Goal: Find specific page/section: Find specific page/section

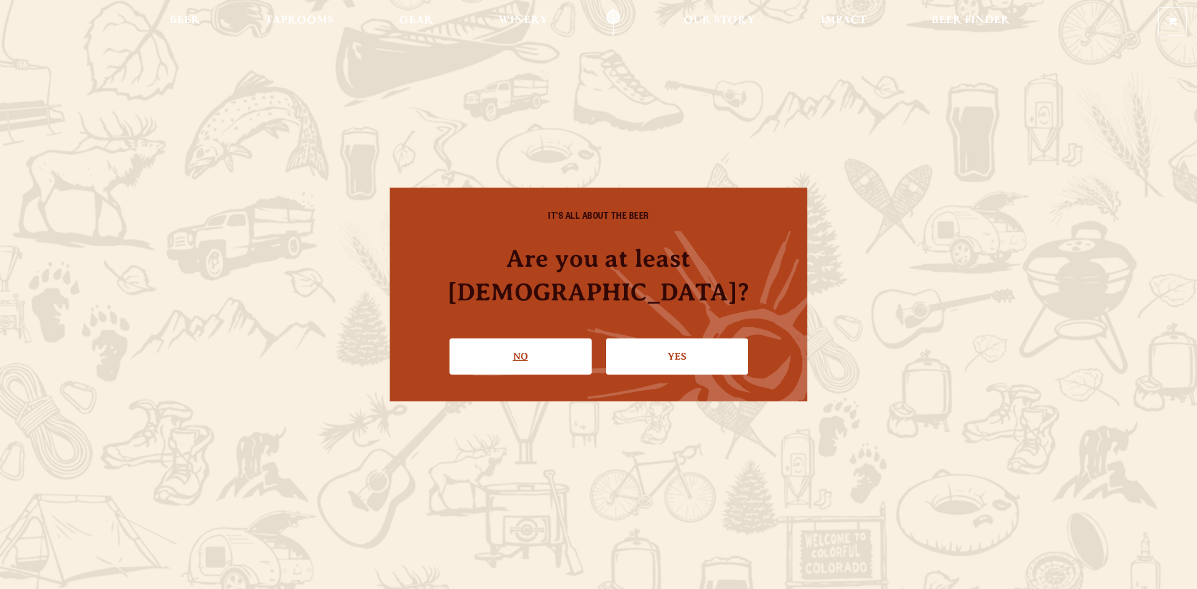
click at [520, 342] on link "No" at bounding box center [520, 356] width 142 height 36
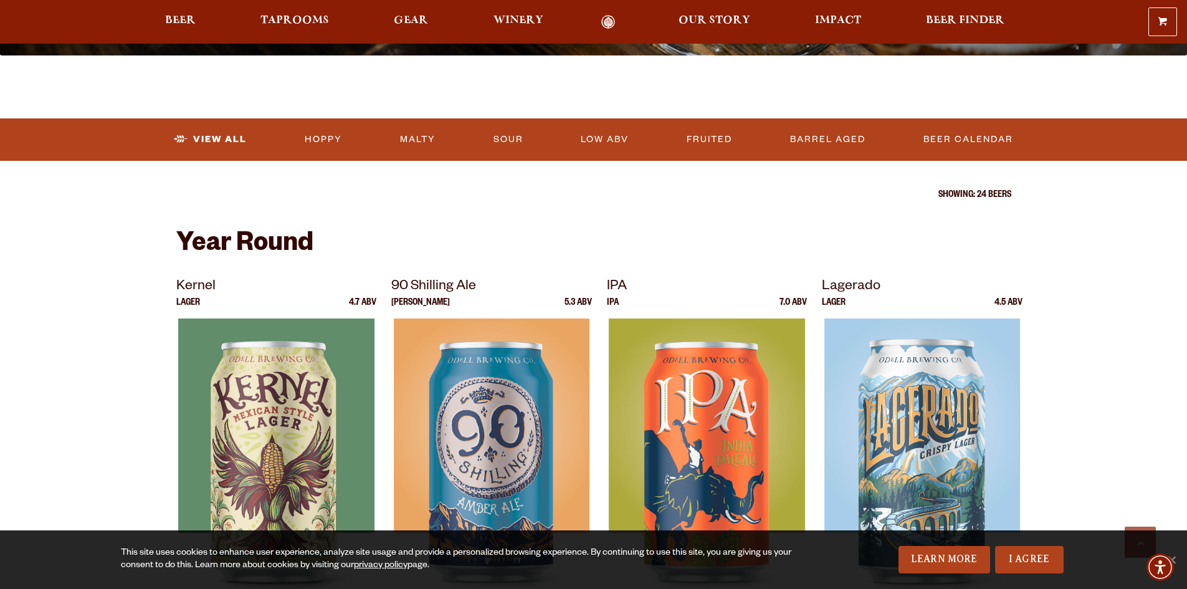
scroll to position [499, 0]
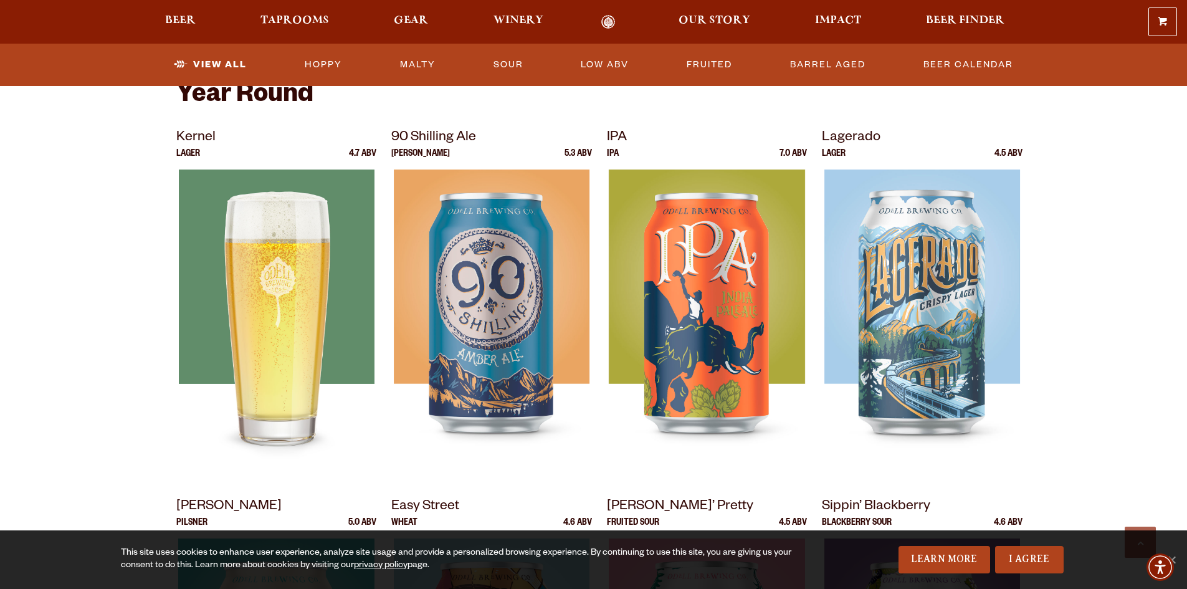
click at [238, 337] on div at bounding box center [276, 326] width 201 height 312
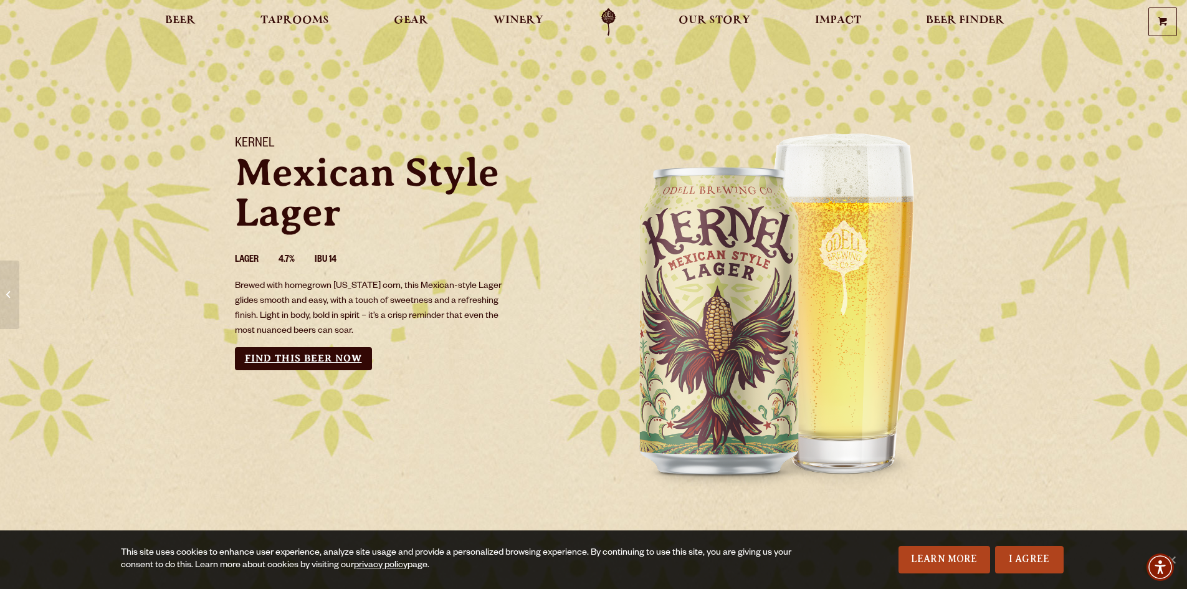
click at [328, 360] on link "Find this Beer Now" at bounding box center [303, 358] width 137 height 23
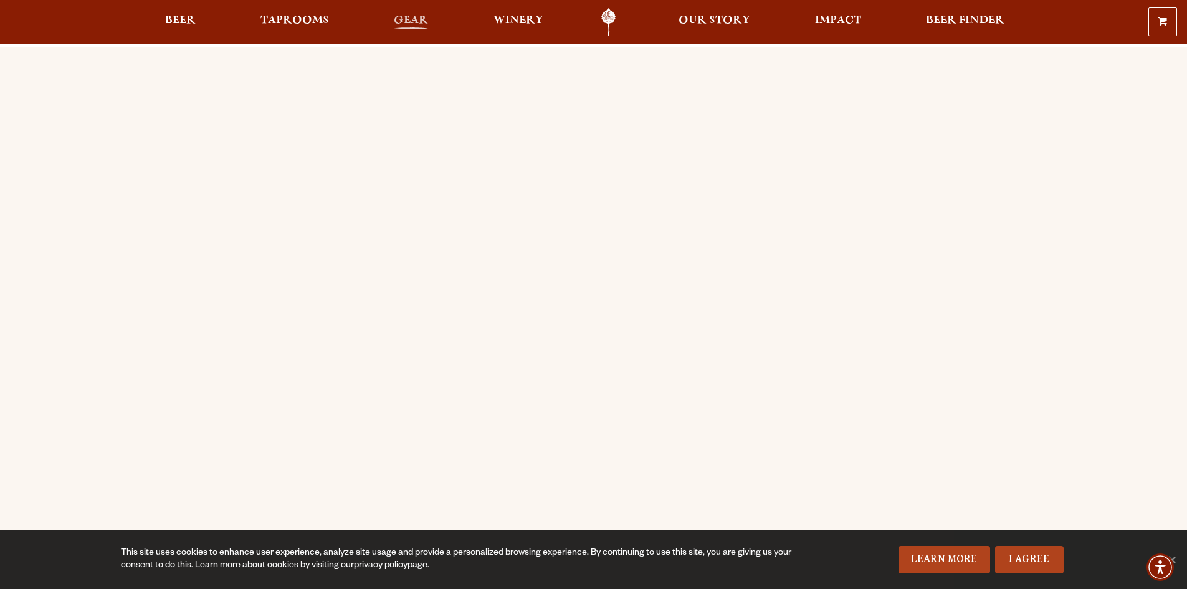
click at [394, 22] on span "Gear" at bounding box center [411, 21] width 34 height 10
